Goal: Task Accomplishment & Management: Use online tool/utility

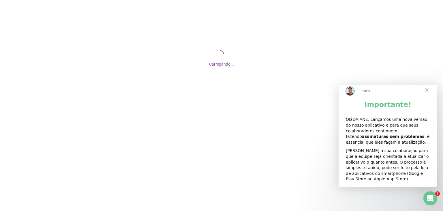
click at [429, 95] on span "Fechar" at bounding box center [427, 89] width 21 height 21
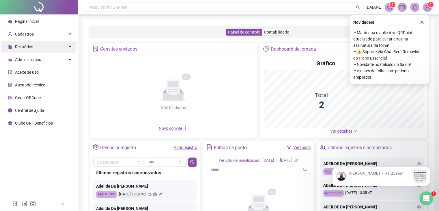
click at [25, 44] on span "Relatórios" at bounding box center [24, 46] width 18 height 5
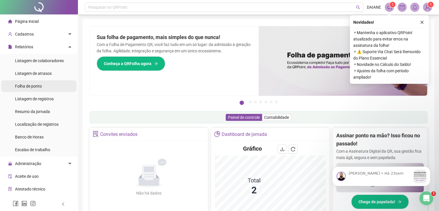
click at [29, 85] on span "Folha de ponto" at bounding box center [28, 86] width 27 height 5
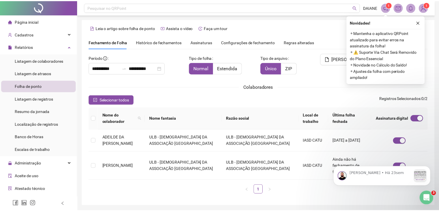
scroll to position [13, 0]
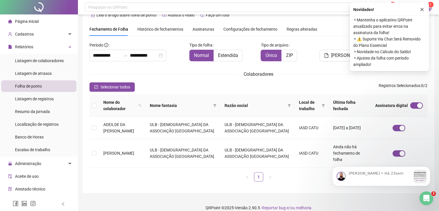
click at [205, 29] on span "Assinaturas" at bounding box center [204, 29] width 22 height 4
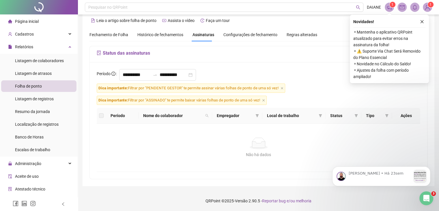
scroll to position [7, 0]
click at [424, 23] on icon "close" at bounding box center [422, 22] width 4 height 4
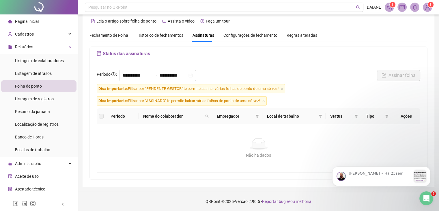
click at [164, 34] on span "Histórico de fechamentos" at bounding box center [160, 35] width 46 height 5
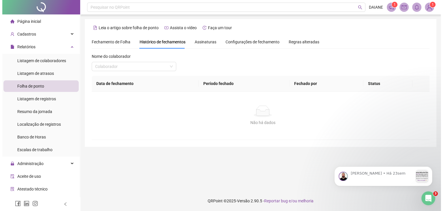
scroll to position [0, 0]
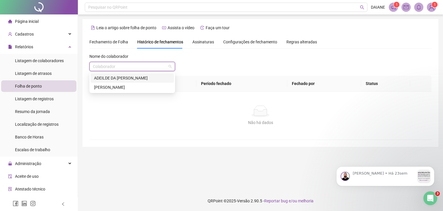
click at [127, 69] on input "search" at bounding box center [130, 66] width 74 height 9
click at [130, 78] on div "ADEILDE DA [PERSON_NAME]" at bounding box center [132, 78] width 76 height 6
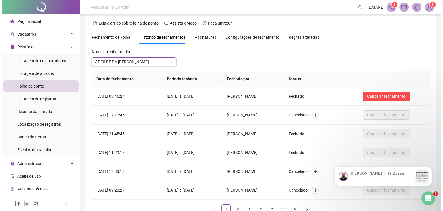
scroll to position [3, 0]
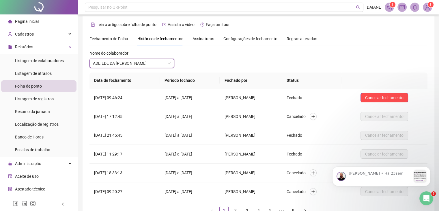
click at [203, 37] on span "Assinaturas" at bounding box center [204, 39] width 22 height 4
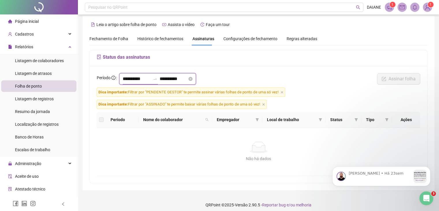
click at [135, 81] on input "**********" at bounding box center [137, 78] width 28 height 7
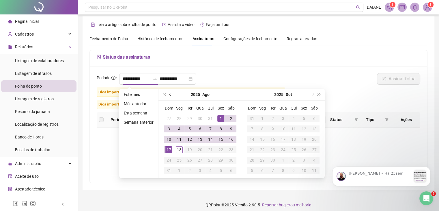
click at [169, 95] on button "prev-year" at bounding box center [170, 95] width 6 height 12
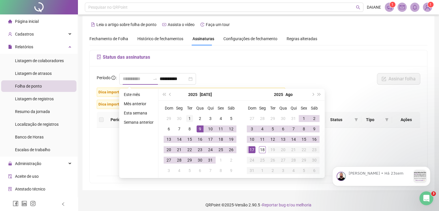
type input "**********"
click at [185, 118] on td "1" at bounding box center [189, 118] width 10 height 10
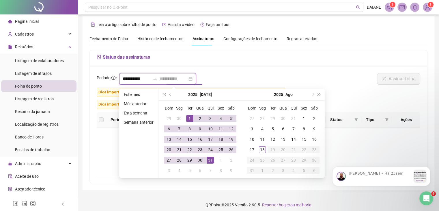
type input "**********"
click at [211, 160] on div "31" at bounding box center [210, 159] width 7 height 7
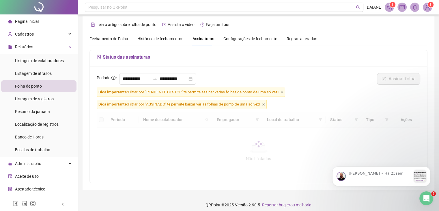
click at [367, 71] on div "**********" at bounding box center [258, 124] width 337 height 117
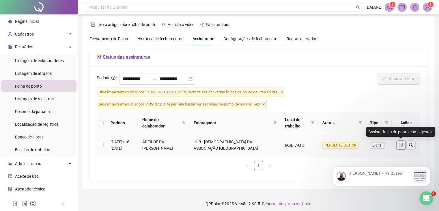
click at [397, 143] on button "button" at bounding box center [400, 144] width 9 height 9
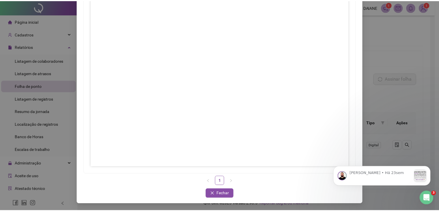
scroll to position [51, 0]
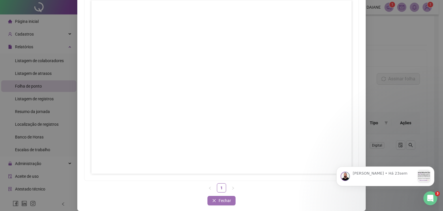
click at [220, 201] on span "Fechar" at bounding box center [225, 200] width 12 height 6
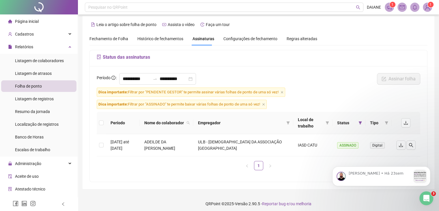
click at [220, 201] on footer "QRPoint © 2025 - Versão 2.90.5 - Reportar bug e/ou melhoria" at bounding box center [258, 203] width 361 height 20
